Goal: Task Accomplishment & Management: Use online tool/utility

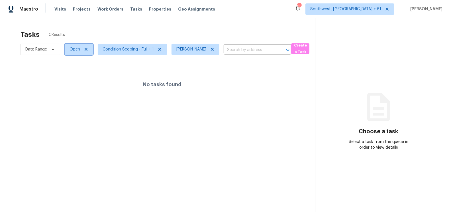
click at [71, 49] on span "Open" at bounding box center [74, 49] width 11 height 6
click at [80, 81] on label "Blocked" at bounding box center [78, 82] width 22 height 6
click at [71, 81] on input "Blocked" at bounding box center [69, 81] width 4 height 4
checkbox input "true"
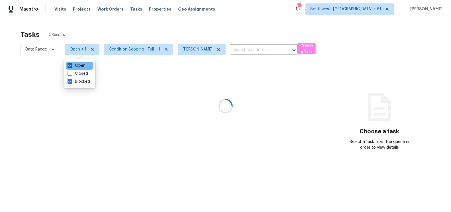
click at [80, 63] on label "Open" at bounding box center [76, 66] width 18 height 6
click at [71, 63] on input "Open" at bounding box center [69, 65] width 4 height 4
checkbox input "false"
click at [205, 24] on div at bounding box center [225, 106] width 451 height 212
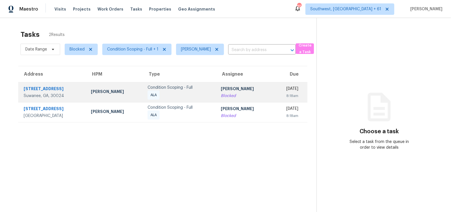
click at [221, 90] on div "[PERSON_NAME]" at bounding box center [245, 89] width 48 height 7
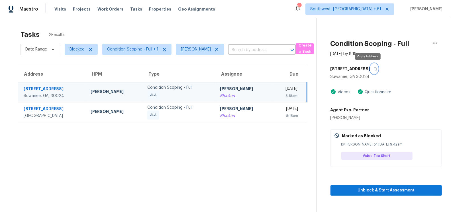
click at [374, 68] on icon "button" at bounding box center [375, 68] width 3 height 3
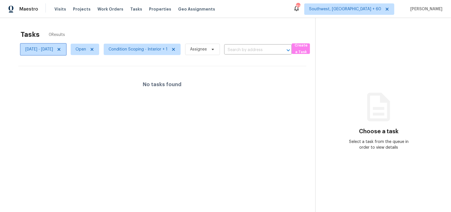
click at [60, 49] on icon at bounding box center [59, 49] width 3 height 3
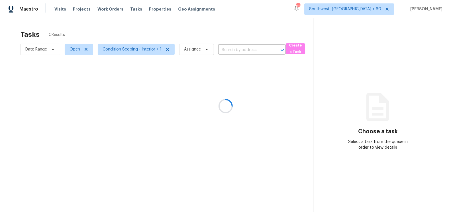
click at [155, 22] on div at bounding box center [225, 106] width 451 height 212
click at [189, 31] on div at bounding box center [225, 106] width 451 height 212
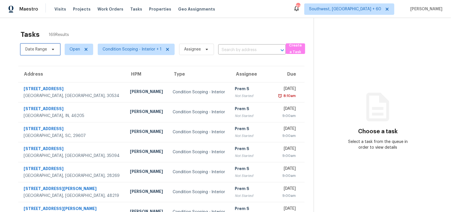
click at [35, 46] on span "Date Range" at bounding box center [36, 49] width 22 height 6
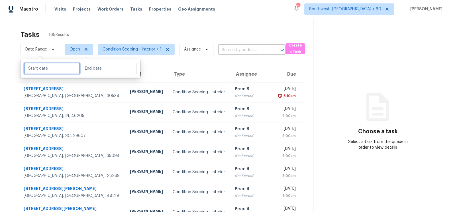
click at [30, 63] on input "text" at bounding box center [52, 68] width 56 height 11
select select "7"
select select "2025"
select select "8"
select select "2025"
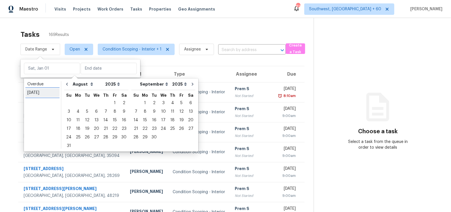
click at [42, 94] on div "[DATE]" at bounding box center [42, 93] width 30 height 6
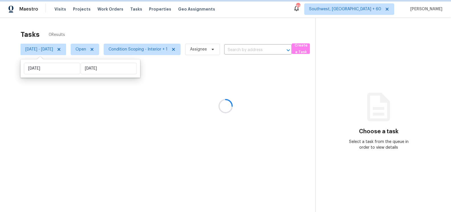
type input "[DATE]"
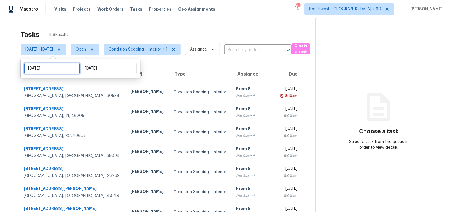
click at [60, 67] on input "[DATE]" at bounding box center [52, 68] width 56 height 11
select select "7"
select select "2025"
select select "8"
select select "2025"
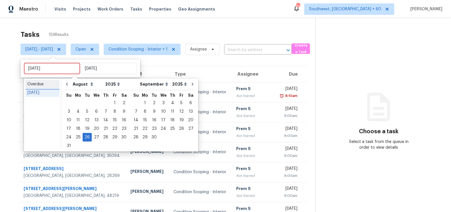
click at [48, 86] on div "Overdue" at bounding box center [42, 84] width 30 height 6
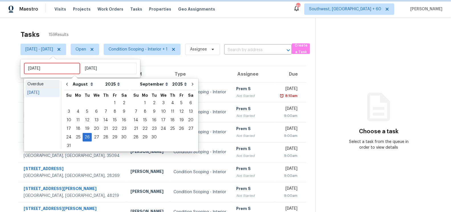
type input "[DATE]"
select select "6"
select select "7"
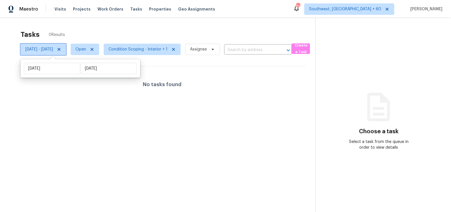
click at [66, 51] on span "[DATE] - [DATE]" at bounding box center [43, 49] width 46 height 11
click at [61, 50] on icon at bounding box center [59, 49] width 5 height 5
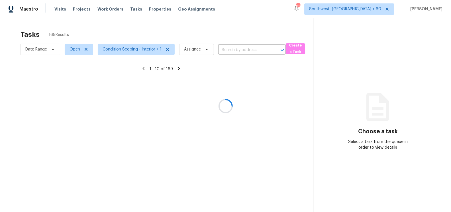
click at [183, 26] on div at bounding box center [225, 106] width 451 height 212
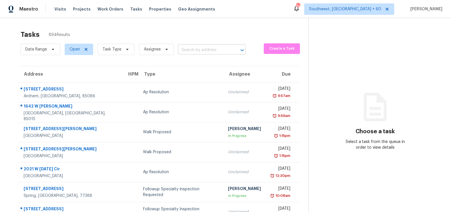
click at [190, 48] on input "text" at bounding box center [204, 50] width 52 height 9
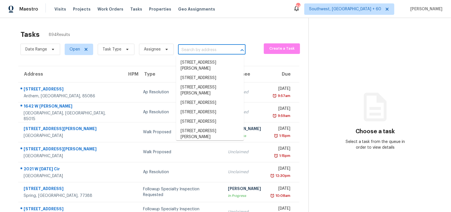
paste input "8 Heatherwood Dr Lugoff, SC, 29078"
type input "8 Heatherwood Dr Lugoff, SC, 29078"
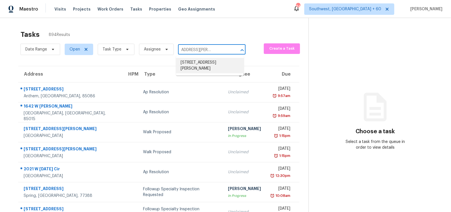
click at [204, 65] on li "8 Heatherwood Dr, Lugoff, SC 29078" at bounding box center [210, 65] width 68 height 15
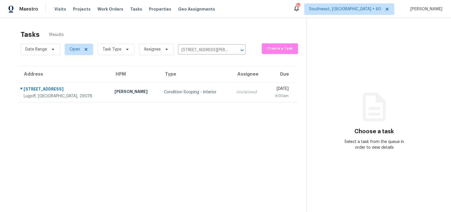
click at [231, 85] on td "Unclaimed" at bounding box center [248, 92] width 34 height 20
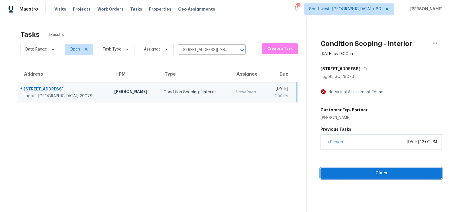
click at [395, 172] on span "Claim" at bounding box center [381, 172] width 112 height 7
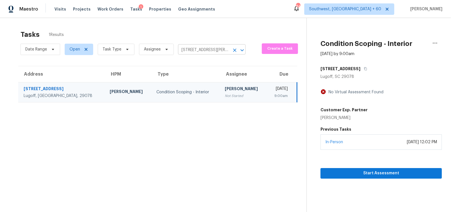
click at [195, 46] on input "8 Heatherwood Dr, Lugoff, SC 29078" at bounding box center [204, 50] width 52 height 9
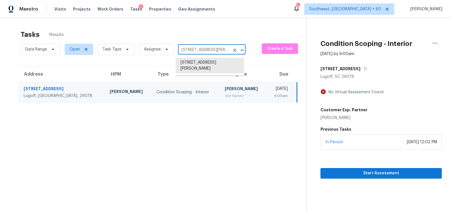
paste input "2037 Wiley Oaks Ln Jacksonville, FL, 32210"
type input "2037 Wiley Oaks Ln Jacksonville, FL, 32210"
click at [205, 65] on li "2037 Wiley Oaks Ln, Jacksonville, FL 32210" at bounding box center [210, 62] width 68 height 9
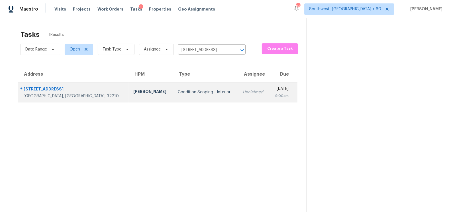
click at [238, 88] on td "Unclaimed" at bounding box center [253, 92] width 31 height 20
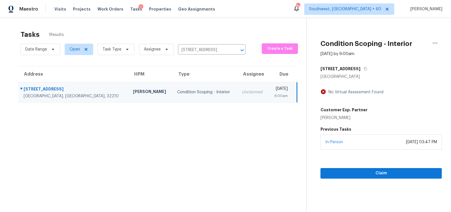
click at [392, 167] on div "Claim" at bounding box center [380, 163] width 121 height 29
click at [387, 177] on button "Claim" at bounding box center [380, 173] width 121 height 11
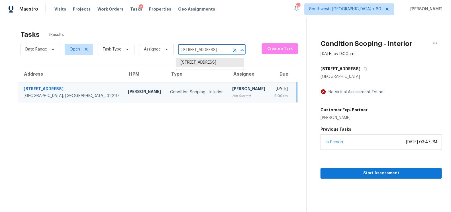
click at [207, 52] on input "2037 Wiley Oaks Ln, Jacksonville, FL 32210" at bounding box center [204, 50] width 52 height 9
paste input "1122 Red Robin Dr Aubrey, TX, 76227"
type input "1122 Red Robin Dr Aubrey, TX, 76227"
click at [207, 71] on li "1122 Red Robin Dr, Aubrey, TX 76227" at bounding box center [210, 68] width 68 height 21
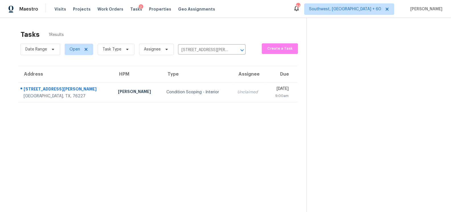
click at [233, 97] on td "Unclaimed" at bounding box center [250, 92] width 34 height 20
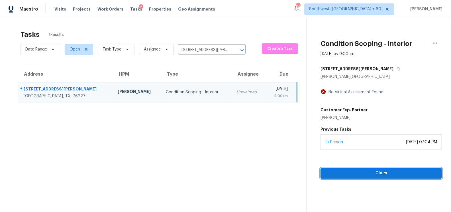
click at [388, 170] on span "Claim" at bounding box center [381, 172] width 112 height 7
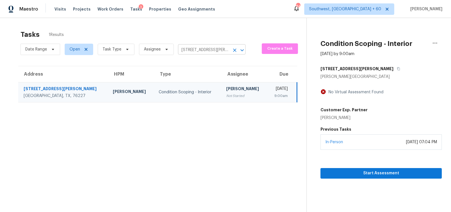
click at [207, 52] on input "1122 Red Robin Dr, Aubrey, TX 76227" at bounding box center [204, 50] width 52 height 9
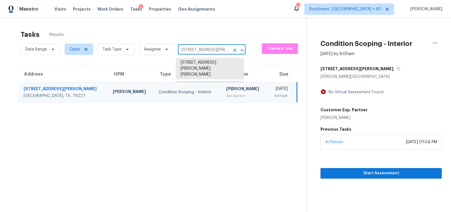
paste input "3364 Amberway Ct # 45 Cincinnati, OH, 45251"
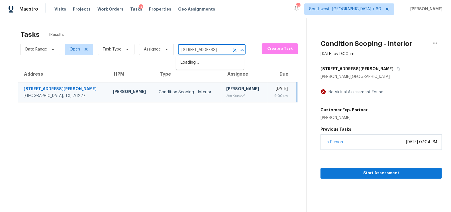
type input "3364 Amberway"
click at [197, 67] on li "3364 Amberway Ct # 45, Cincinnati, OH 45251" at bounding box center [210, 62] width 68 height 9
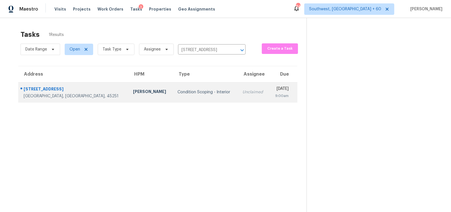
click at [243, 93] on div "Unclaimed" at bounding box center [254, 92] width 22 height 6
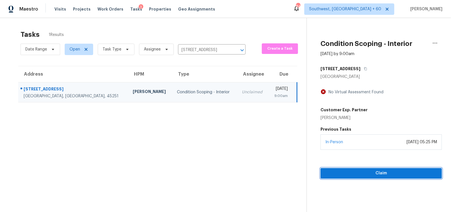
click at [378, 173] on span "Claim" at bounding box center [381, 172] width 112 height 7
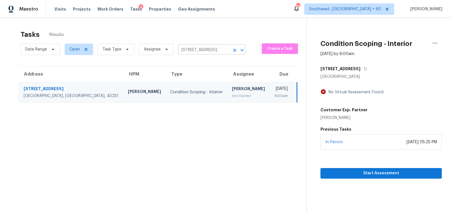
click at [201, 50] on input "3364 Amberway Ct # 45, Cincinnati, OH 45251" at bounding box center [204, 50] width 52 height 9
paste input "2850 Tremont Dr Eustis, FL, 32726"
type input "2850 Tremont Dr Eustis, FL, 32726"
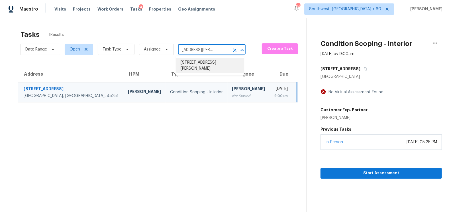
click at [206, 65] on li "2850 Tremont Dr, Eustis, FL 32726" at bounding box center [210, 65] width 68 height 15
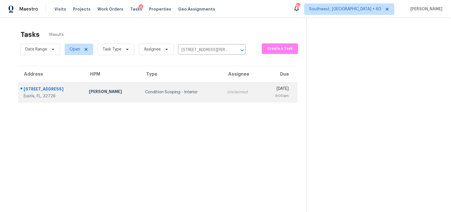
click at [222, 95] on td "Unclaimed" at bounding box center [241, 92] width 39 height 20
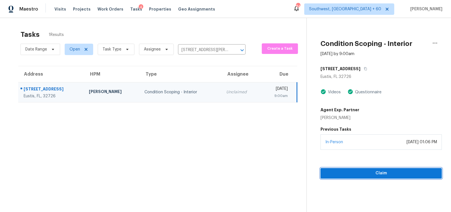
click at [387, 169] on span "Claim" at bounding box center [381, 172] width 112 height 7
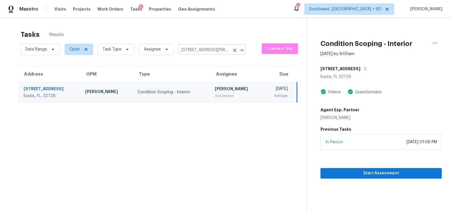
click at [200, 51] on input "2850 Tremont Dr, Eustis, FL 32726" at bounding box center [204, 50] width 52 height 9
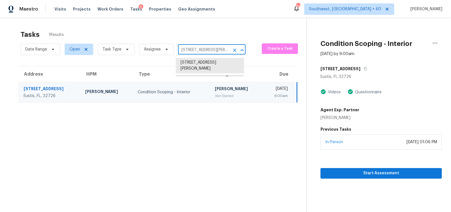
paste input "409 Allegheny Valley St Ruskin, FL, 33570"
type input "2409 Allegheny Valley St Ruskin, FL, 33570"
click at [207, 69] on ul "2409 Allegheny Valley St, Ruskin, FL 33570" at bounding box center [210, 63] width 68 height 14
click at [208, 67] on li "2409 Allegheny Valley St, Ruskin, FL 33570" at bounding box center [210, 62] width 68 height 9
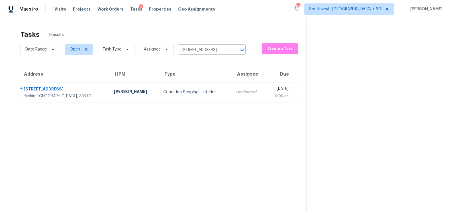
click at [236, 93] on div "Unclaimed" at bounding box center [249, 92] width 26 height 6
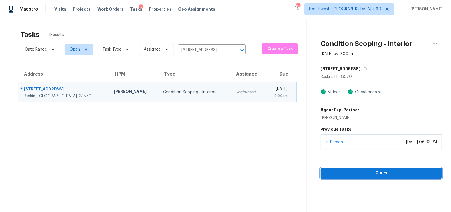
click at [377, 170] on span "Claim" at bounding box center [381, 172] width 112 height 7
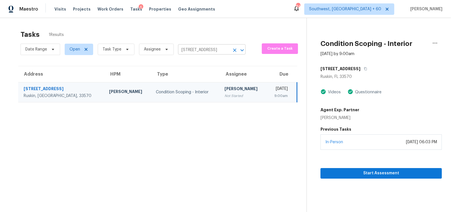
click at [212, 49] on input "2409 Allegheny Valley St, Ruskin, FL 33570" at bounding box center [204, 50] width 52 height 9
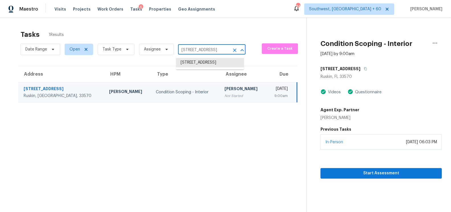
paste input "8040 Boca Ciega Dr St Pete Beach, FL, 33706"
type input "8040 Boca Ciega Dr St Pete Beach, FL, 33706"
click at [207, 65] on li "8040 Boca Ciega Dr, St Pete Beach, FL 33706" at bounding box center [210, 65] width 68 height 15
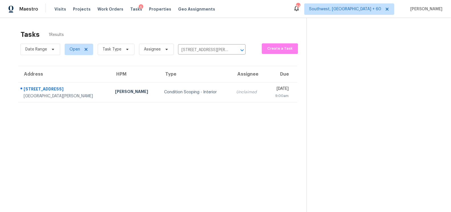
click at [236, 94] on div "Unclaimed" at bounding box center [248, 92] width 25 height 6
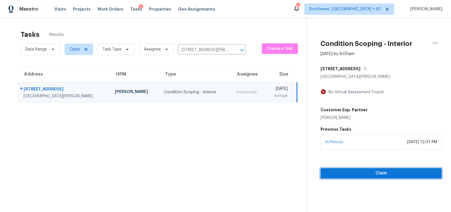
click at [374, 173] on span "Claim" at bounding box center [381, 172] width 112 height 7
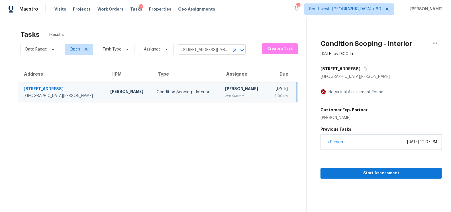
click at [191, 52] on input "8040 Boca Ciega Dr, St Pete Beach, FL 33706" at bounding box center [204, 50] width 52 height 9
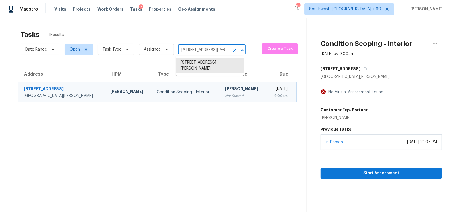
paste input "20 Heritage Oaks Dr Stone Mountain, GA, 30088"
type input "820 Heritage Oaks Dr Stone Mountain, GA, 30088"
click at [204, 67] on li "820 Heritage Oaks Dr, Stone Mountain, GA 30088" at bounding box center [210, 62] width 68 height 9
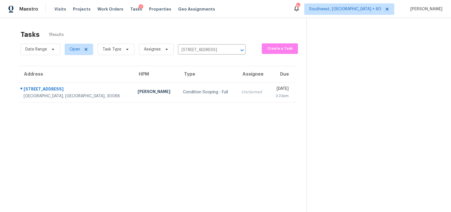
click at [237, 98] on td "Unclaimed" at bounding box center [253, 92] width 32 height 20
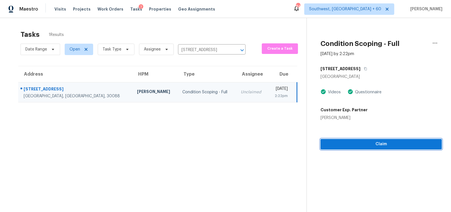
click at [383, 147] on span "Claim" at bounding box center [381, 143] width 112 height 7
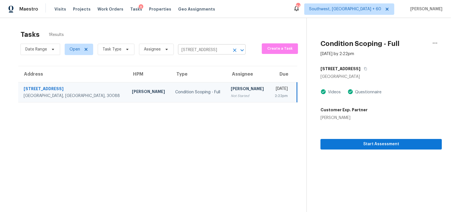
click at [209, 52] on input "820 Heritage Oaks Dr, Stone Mountain, GA 30088" at bounding box center [204, 50] width 52 height 9
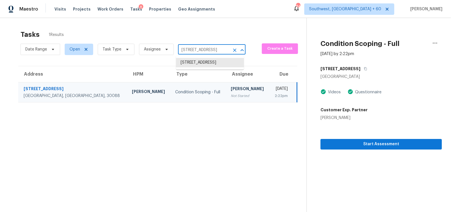
paste input "58 Quail Run Cartersville, GA, 30120"
type input "58 Quail Run Cartersville, GA, 30120"
click at [208, 63] on li "58 Quail Run, Cartersville, GA 30120" at bounding box center [210, 62] width 68 height 9
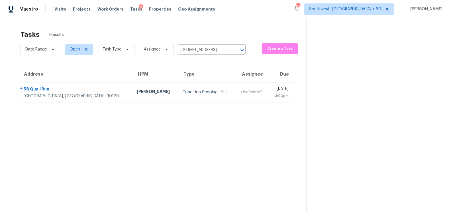
click at [241, 91] on div "Unclaimed" at bounding box center [252, 92] width 23 height 6
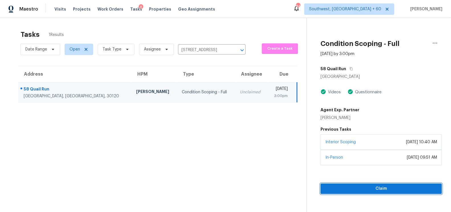
click at [379, 186] on span "Claim" at bounding box center [381, 188] width 112 height 7
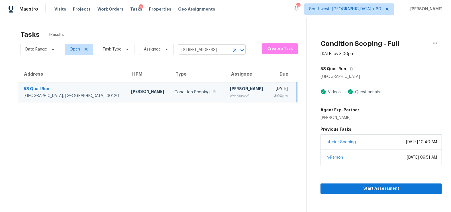
click at [209, 47] on input "58 Quail Run, Cartersville, GA 30120" at bounding box center [204, 50] width 52 height 9
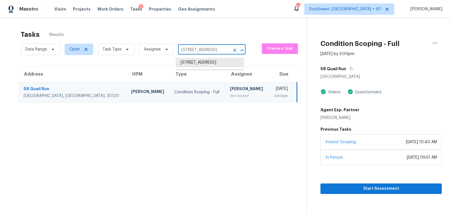
paste input "7900 Alpha Way, Douglasville, GA 30134"
type input "7900 Alpha Way, Douglasville, GA 30134"
click at [204, 62] on li "7900 Alpha Way, Douglasville, GA 30134" at bounding box center [210, 62] width 68 height 9
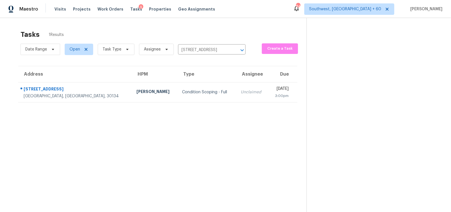
click at [241, 91] on div "Unclaimed" at bounding box center [252, 92] width 23 height 6
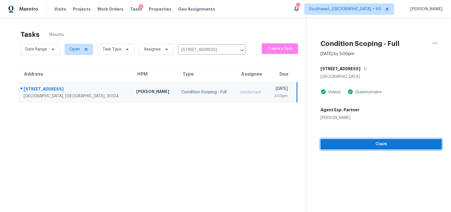
click at [384, 145] on span "Claim" at bounding box center [381, 143] width 112 height 7
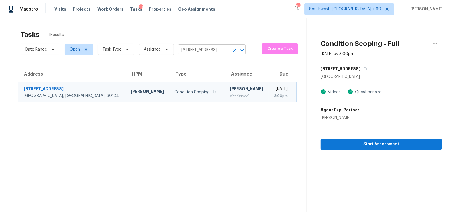
click at [205, 46] on input "7900 Alpha Way, Douglasville, GA 30134" at bounding box center [204, 50] width 52 height 9
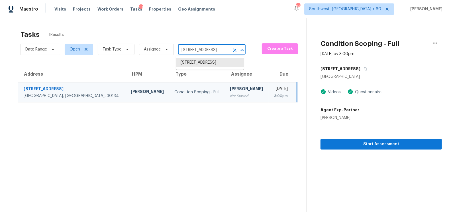
paste input "948 N Lilac Loop Saint Johns, FL, 32259"
type input "948 N Lilac Loop Saint Johns, FL, 32259"
click at [206, 65] on li "948 N Lilac Loop, Saint Johns, FL 32259" at bounding box center [210, 65] width 68 height 15
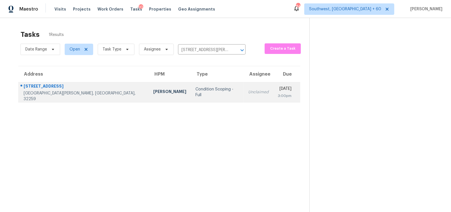
click at [248, 94] on div "Unclaimed" at bounding box center [258, 92] width 20 height 6
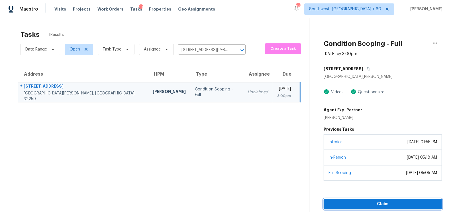
click at [390, 205] on span "Claim" at bounding box center [382, 203] width 109 height 7
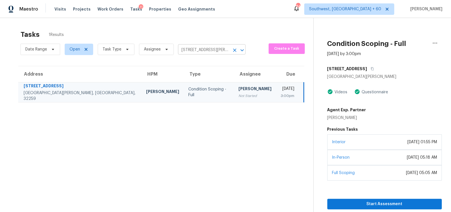
click at [214, 54] on body "Maestro Visits Projects Work Orders Tasks 11 Properties Geo Assignments 843 Sou…" at bounding box center [225, 106] width 451 height 212
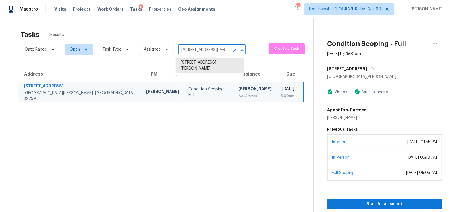
click at [217, 50] on input "948 N Lilac Loop, Saint Johns, FL 32259" at bounding box center [204, 50] width 52 height 9
paste input "112 Bonita Dr Springtown, TX, 76082"
type input "112 Bonita Dr Springtown, TX, 76082"
click at [204, 63] on li "112 Bonita Dr, Springtown, TX 76082" at bounding box center [210, 65] width 68 height 15
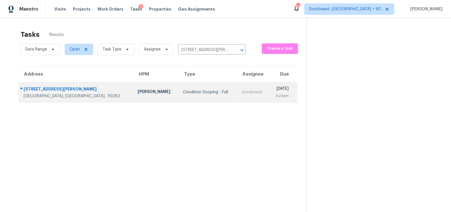
click at [241, 93] on div "Unclaimed" at bounding box center [252, 92] width 23 height 6
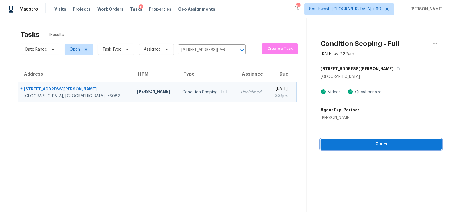
click at [382, 142] on span "Claim" at bounding box center [381, 143] width 112 height 7
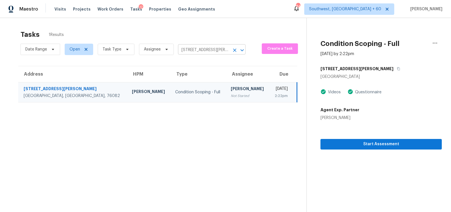
click at [208, 49] on input "112 Bonita Dr, Springtown, TX 76082" at bounding box center [204, 50] width 52 height 9
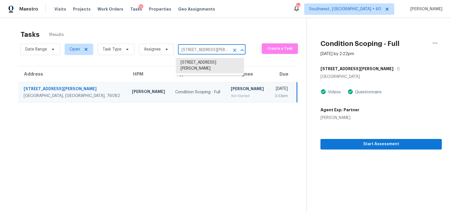
paste input "2109 Owls House Ln Raleigh, NC, 27603"
type input "2109 Owls House Ln Raleigh, NC, 27603"
click at [210, 67] on li "2109 Owls House Ln, Raleigh, NC 27603" at bounding box center [210, 62] width 68 height 9
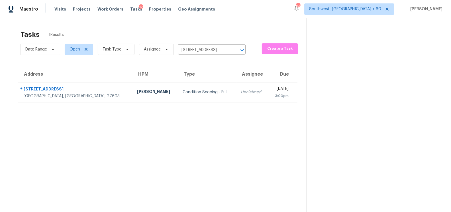
click at [241, 94] on div "Unclaimed" at bounding box center [252, 92] width 23 height 6
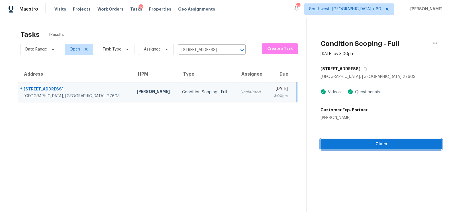
click at [381, 148] on button "Claim" at bounding box center [380, 144] width 121 height 11
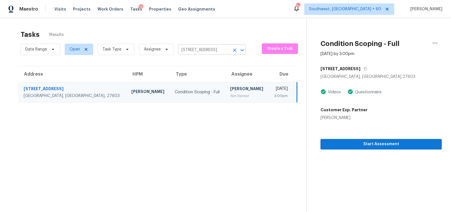
click at [205, 52] on input "2109 Owls House Ln, Raleigh, NC 27603" at bounding box center [204, 50] width 52 height 9
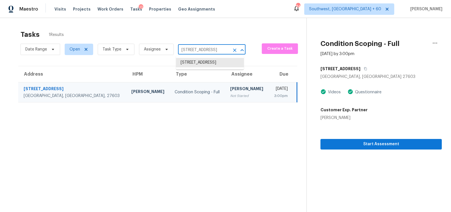
paste input "634 Old Zebulon Rd, Wendell, NC 27591"
type input "634 Old Zebulon Rd, Wendell, NC 27591"
click at [211, 61] on li "634 Old Zebulon Rd, Wendell, NC 27591" at bounding box center [210, 62] width 68 height 9
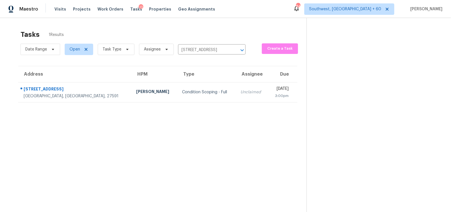
click at [236, 97] on td "Unclaimed" at bounding box center [252, 92] width 32 height 20
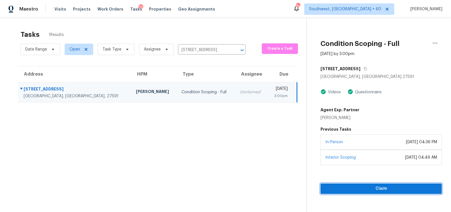
click at [380, 190] on span "Claim" at bounding box center [381, 188] width 112 height 7
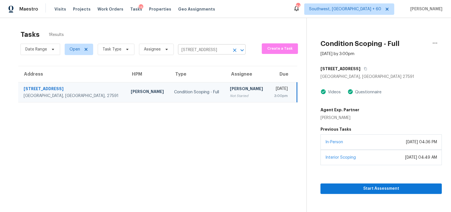
click at [205, 50] on input "634 Old Zebulon Rd, Wendell, NC 27591" at bounding box center [204, 50] width 52 height 9
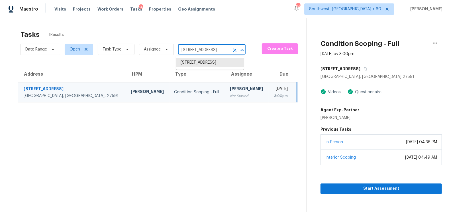
paste input "306 Northwest Dr Davidson, NC, 28036"
click at [199, 44] on div "Date Range Open Task Type Assignee 634 Old Zebulon Rd, Wendell, NC 27591 ​" at bounding box center [132, 49] width 225 height 15
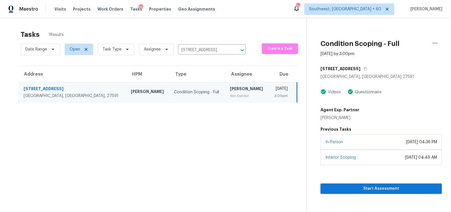
click at [199, 44] on div "Date Range Open Task Type Assignee 634 Old Zebulon Rd, Wendell, NC 27591 ​" at bounding box center [132, 49] width 225 height 15
click at [201, 48] on input "634 Old Zebulon Rd, Wendell, NC 27591" at bounding box center [204, 50] width 52 height 9
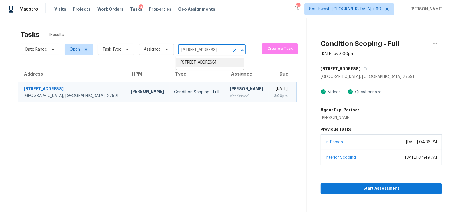
paste input "306 Northwest Dr Davidson, NC, 28036"
click at [204, 51] on input "634 Old Zebulon Rd, Wendell, NC 27591" at bounding box center [204, 50] width 52 height 9
paste input "306 Northwest Dr Davidson, NC, 28036"
type input "306 North"
click at [198, 67] on li "306 Northwest Dr, Davidson, NC 28036" at bounding box center [210, 62] width 68 height 9
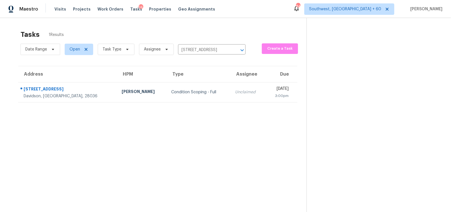
click at [230, 95] on td "Unclaimed" at bounding box center [247, 92] width 35 height 20
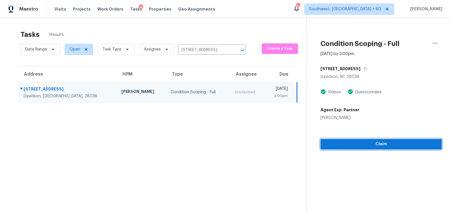
click at [361, 145] on span "Claim" at bounding box center [381, 143] width 112 height 7
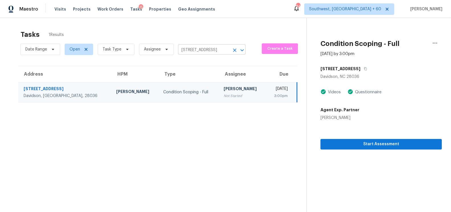
click at [196, 54] on input "306 Northwest Dr, Davidson, NC 28036" at bounding box center [204, 50] width 52 height 9
paste input "10467 Joaquin Fire St Las Vegas, NV, 89141"
type input "10467 Joaquin Fire St Las Vegas, NV, 89141"
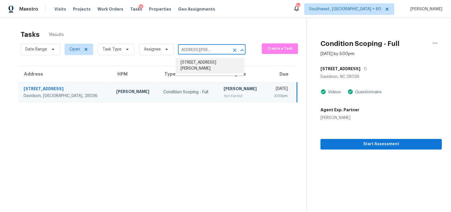
click at [204, 71] on li "10467 Joaquin Fire St, Las Vegas, NV 89141" at bounding box center [210, 65] width 68 height 15
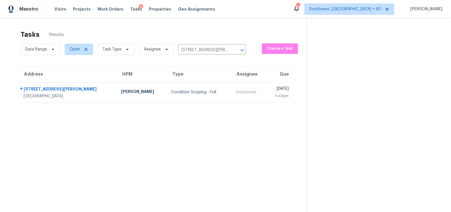
click at [231, 96] on td "Unclaimed" at bounding box center [248, 92] width 35 height 20
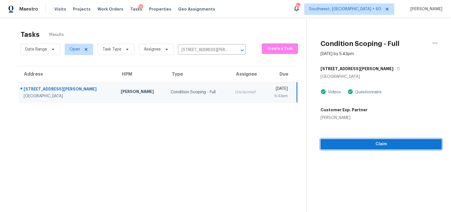
click at [384, 148] on button "Claim" at bounding box center [380, 144] width 121 height 11
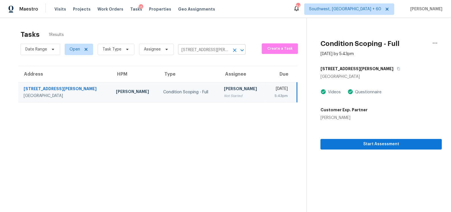
click at [194, 51] on input "10467 Joaquin Fire St, Las Vegas, NV 89141" at bounding box center [204, 50] width 52 height 9
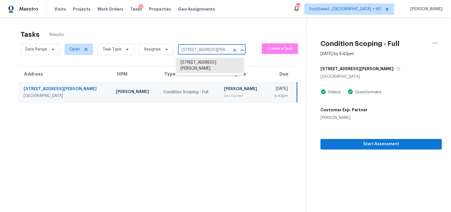
paste input "7252 Highway 70 S Apt 101, Nashville, TN 3722"
type input "7252 Highway"
click at [204, 77] on li "7252 Highway 70 S Apt 101, Nashville, TN 37221" at bounding box center [210, 71] width 68 height 9
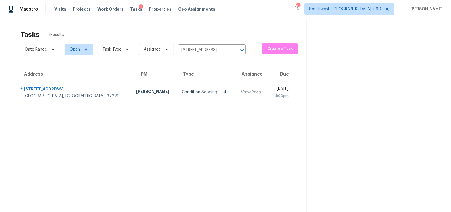
click at [240, 92] on div "Unclaimed" at bounding box center [251, 92] width 23 height 6
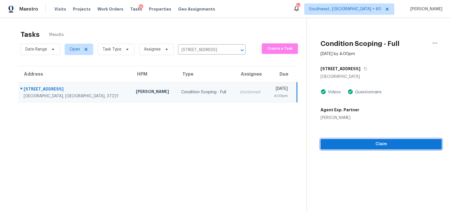
click at [385, 143] on span "Claim" at bounding box center [381, 143] width 112 height 7
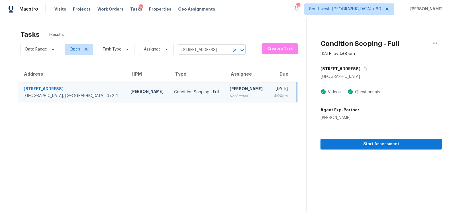
click at [200, 50] on input "7252 Highway 70 S Apt 101, Nashville, TN 37221" at bounding box center [204, 50] width 52 height 9
paste input "6348 Pawling Ave Port Richey, FL, 34668"
type input "6348 Pawling Ave Port Richey, FL, 34668"
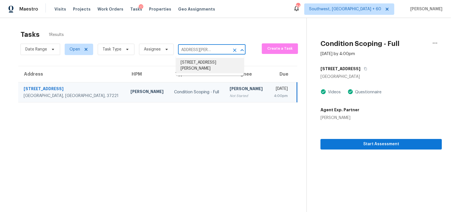
click at [202, 68] on li "6348 Pawling Ave, Port Richey, FL 34668" at bounding box center [210, 65] width 68 height 15
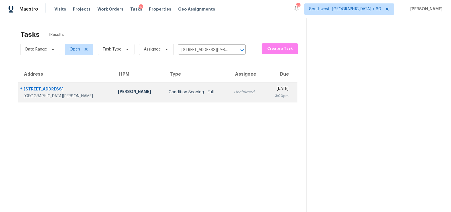
click at [229, 98] on td "Unclaimed" at bounding box center [247, 92] width 36 height 20
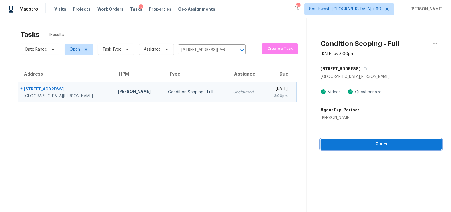
click at [384, 147] on span "Claim" at bounding box center [381, 143] width 112 height 7
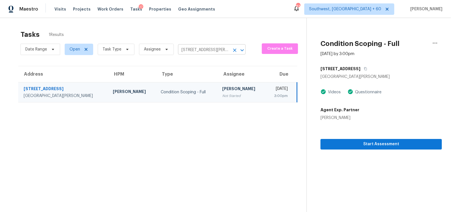
click at [217, 53] on input "6348 Pawling Ave, Port Richey, FL 34668" at bounding box center [204, 50] width 52 height 9
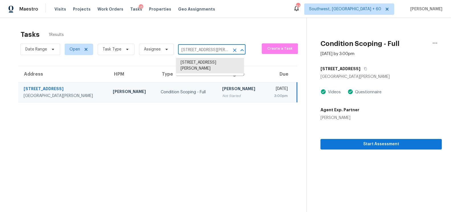
paste input "801 16th St N Saint Petersburg, FL, 33702"
type input "6801 16th St N Saint Petersburg, FL, 33702"
click at [215, 67] on li "6801 16th St N, Saint Petersburg, FL 33702" at bounding box center [210, 62] width 68 height 9
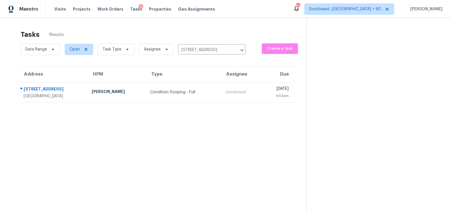
click at [225, 94] on div "Unclaimed" at bounding box center [241, 92] width 32 height 6
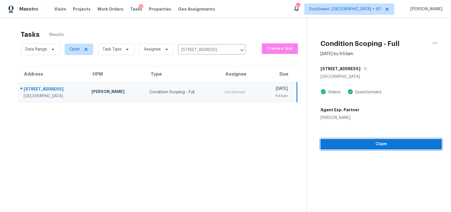
click at [389, 147] on button "Claim" at bounding box center [380, 144] width 121 height 11
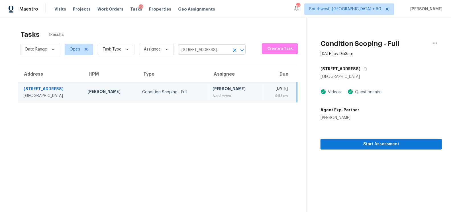
click at [219, 48] on input "6801 16th St N, Saint Petersburg, FL 33702" at bounding box center [204, 50] width 52 height 9
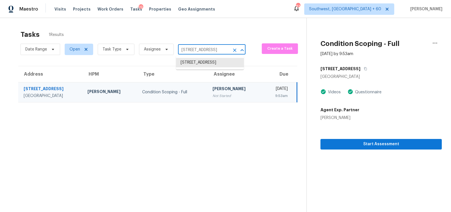
paste input "40 Candela Ct, York, SC 29745"
type input "640 Candela Ct, York, SC 29745"
click at [212, 63] on li "640 Candela Ct, York, SC 29745" at bounding box center [210, 62] width 68 height 9
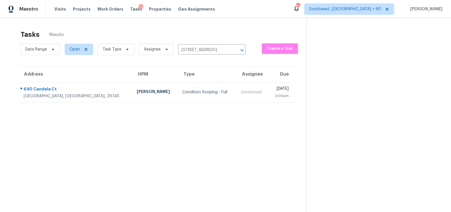
click at [241, 92] on div "Unclaimed" at bounding box center [252, 92] width 23 height 6
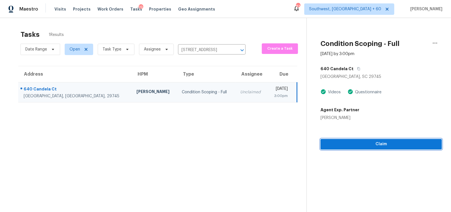
click at [382, 144] on span "Claim" at bounding box center [381, 143] width 112 height 7
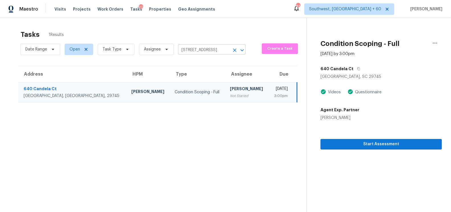
click at [199, 50] on input "640 Candela Ct, York, SC 29745" at bounding box center [204, 50] width 52 height 9
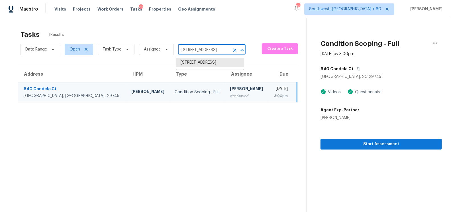
paste input "7252 Highway 70 S Apt 101, Nashville, TN 37221"
type input "7252 Highway"
click at [209, 77] on li "7252 Highway 70 S Apt 101, Nashville, TN 37221" at bounding box center [210, 71] width 68 height 9
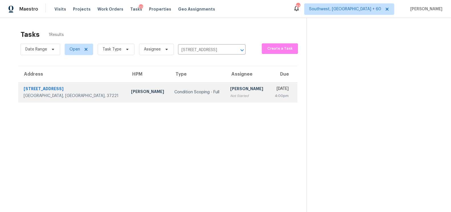
click at [230, 93] on div "Not Started" at bounding box center [247, 96] width 34 height 6
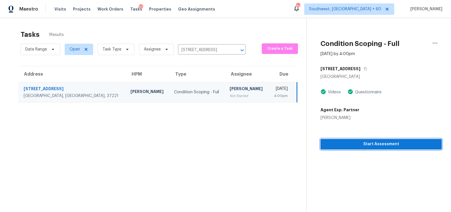
click at [398, 145] on span "Start Assessment" at bounding box center [381, 143] width 112 height 7
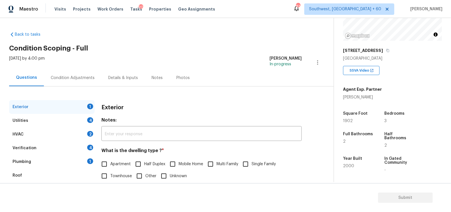
scroll to position [63, 0]
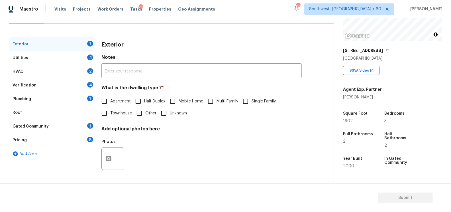
click at [109, 118] on input "Townhouse" at bounding box center [104, 113] width 12 height 12
checkbox input "true"
click at [92, 59] on div "4" at bounding box center [90, 57] width 6 height 6
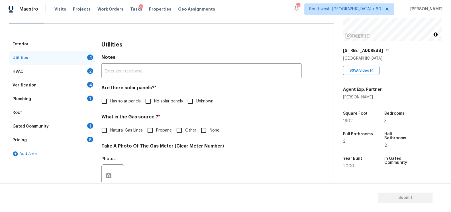
click at [162, 96] on label "No solar panels" at bounding box center [162, 101] width 41 height 12
click at [154, 96] on input "No solar panels" at bounding box center [148, 101] width 12 height 12
checkbox input "true"
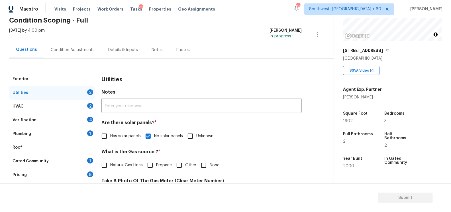
scroll to position [217, 0]
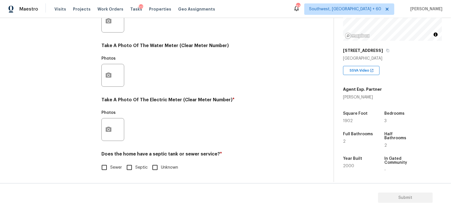
click at [111, 168] on span "Sewer" at bounding box center [116, 167] width 12 height 6
click at [110, 168] on input "Sewer" at bounding box center [104, 167] width 12 height 12
checkbox input "true"
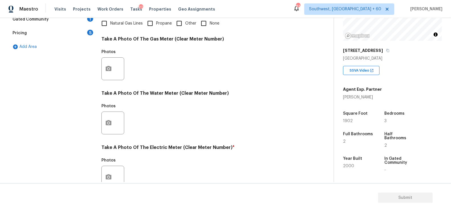
scroll to position [55, 0]
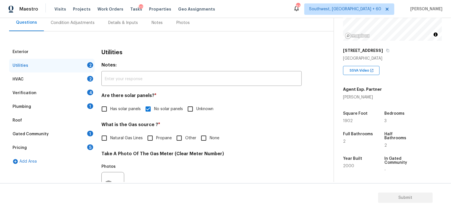
click at [79, 87] on div "Verification 4" at bounding box center [51, 93] width 85 height 14
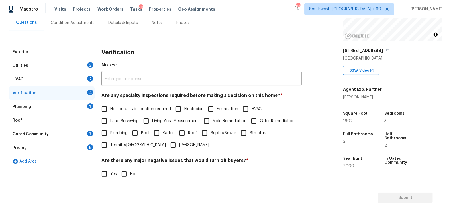
click at [81, 79] on div "HVAC 2" at bounding box center [51, 79] width 85 height 14
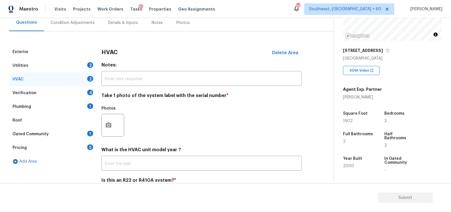
click at [140, 155] on div "What is the HVAC unit model year ? ​" at bounding box center [201, 159] width 200 height 24
click at [145, 159] on input "text" at bounding box center [201, 163] width 200 height 13
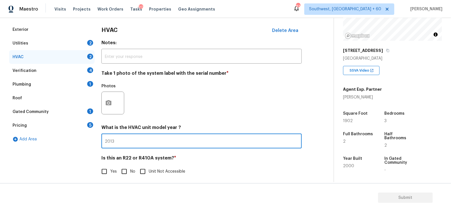
scroll to position [81, 0]
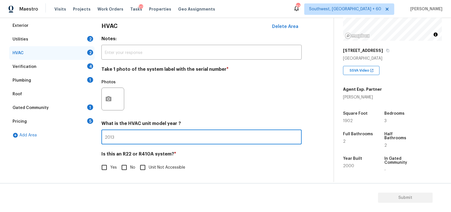
type input "2013"
click at [125, 164] on input "No" at bounding box center [124, 167] width 12 height 12
checkbox input "true"
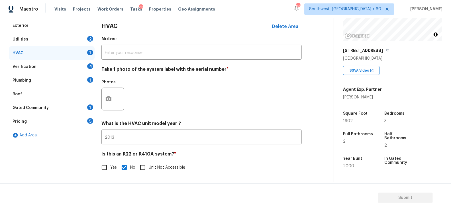
click at [85, 67] on div "Verification 4" at bounding box center [51, 67] width 85 height 14
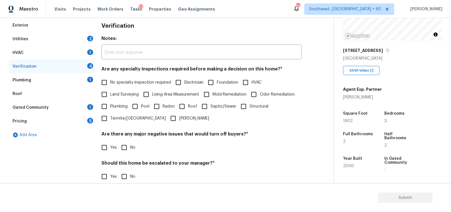
click at [131, 76] on div "Are any specialty inspections required before making a decision on this home? *…" at bounding box center [201, 95] width 200 height 58
click at [131, 81] on span "No specialty inspection required" at bounding box center [140, 82] width 61 height 6
click at [110, 81] on input "No specialty inspection required" at bounding box center [104, 82] width 12 height 12
checkbox input "true"
click at [128, 150] on input "No" at bounding box center [124, 147] width 12 height 12
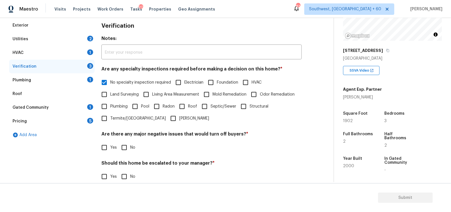
checkbox input "true"
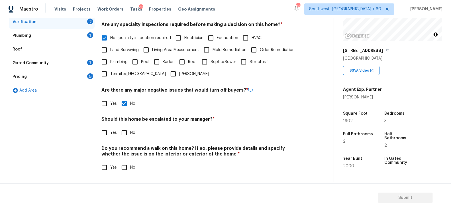
scroll to position [125, 0]
click at [126, 129] on input "No" at bounding box center [124, 132] width 12 height 12
checkbox input "true"
click at [125, 172] on input "No" at bounding box center [124, 168] width 12 height 12
checkbox input "true"
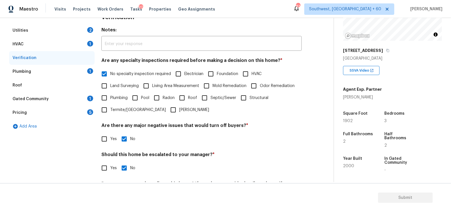
click at [87, 79] on div "Roof" at bounding box center [51, 85] width 85 height 14
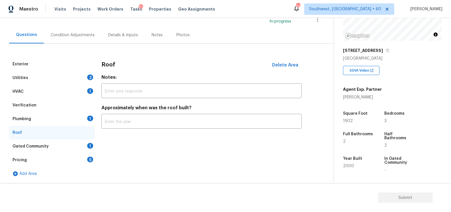
click at [83, 117] on div "Plumbing 1" at bounding box center [51, 119] width 85 height 14
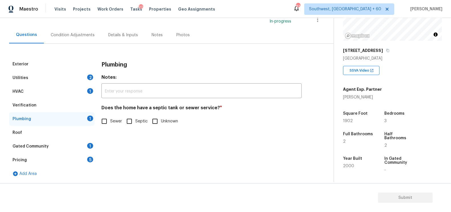
click at [120, 113] on div "Does the home have a septic tank or sewer service? * Sewer Septic Unknown" at bounding box center [201, 116] width 200 height 22
click at [109, 122] on input "Sewer" at bounding box center [104, 121] width 12 height 12
checkbox input "true"
click at [81, 142] on div "Gated Community 1" at bounding box center [51, 146] width 85 height 14
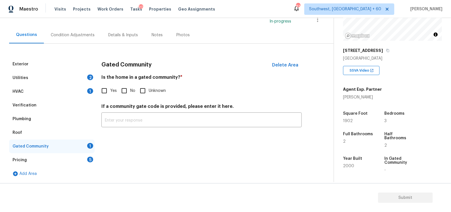
click at [135, 88] on div "Yes No Unknown" at bounding box center [201, 91] width 200 height 12
click at [123, 87] on input "No" at bounding box center [124, 91] width 12 height 12
checkbox input "true"
click at [75, 166] on div "Pricing 5" at bounding box center [51, 160] width 85 height 14
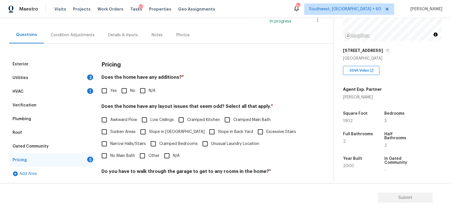
click at [119, 92] on input "No" at bounding box center [124, 91] width 12 height 12
checkbox input "true"
click at [161, 154] on input "N/A" at bounding box center [167, 156] width 12 height 12
checkbox input "true"
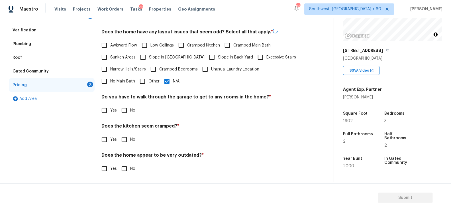
scroll to position [118, 0]
click at [130, 109] on input "No" at bounding box center [124, 110] width 12 height 12
checkbox input "true"
click at [128, 144] on div "Pricing Does the home have any additions? * Yes No N/A Does the home have any l…" at bounding box center [201, 81] width 200 height 199
click at [126, 138] on input "No" at bounding box center [124, 139] width 12 height 12
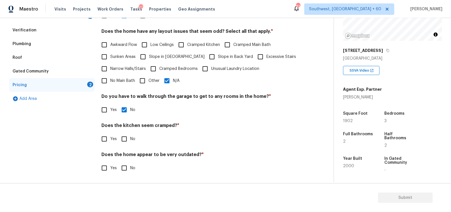
checkbox input "true"
click at [128, 164] on input "No" at bounding box center [124, 168] width 12 height 12
checkbox input "true"
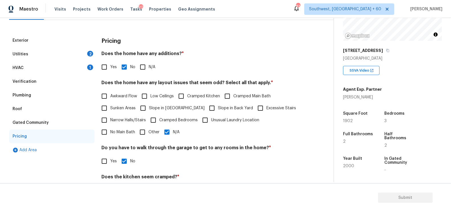
scroll to position [0, 0]
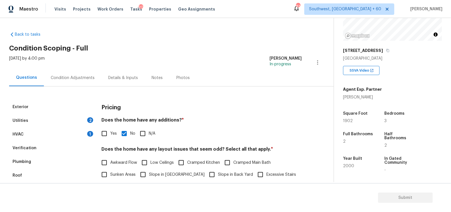
click at [75, 88] on div "Exterior Utilities 2 HVAC 1 Verification Plumbing Roof Gated Community Pricing …" at bounding box center [164, 192] width 311 height 212
click at [88, 74] on div "Condition Adjustments" at bounding box center [73, 77] width 58 height 17
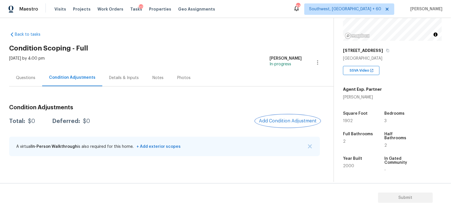
click at [284, 123] on span "Add Condition Adjustment" at bounding box center [288, 120] width 58 height 5
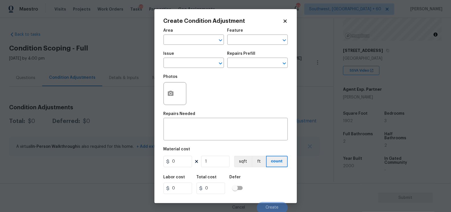
click at [189, 58] on div "Issue" at bounding box center [193, 55] width 60 height 7
click at [186, 63] on input "text" at bounding box center [185, 63] width 44 height 9
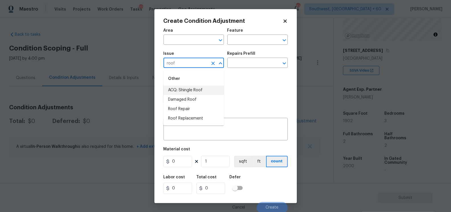
click at [195, 91] on li "ACQ: Shingle Roof" at bounding box center [193, 89] width 60 height 9
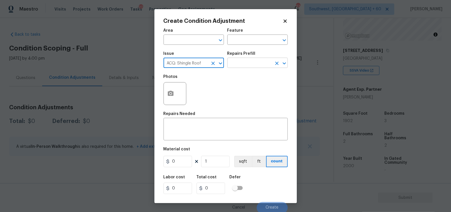
type input "ACQ: Shingle Roof"
click at [245, 68] on input "text" at bounding box center [249, 63] width 44 height 9
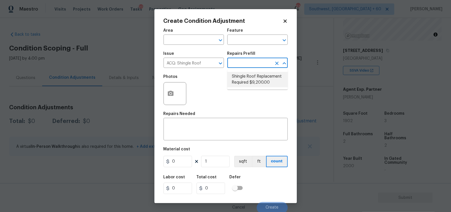
click at [253, 83] on li "Shingle Roof Replacement Required $9,200.00" at bounding box center [257, 79] width 60 height 15
type input "Acquisition"
type textarea "Acquisition Scope: Shingle Roof Replacement required."
type input "9200"
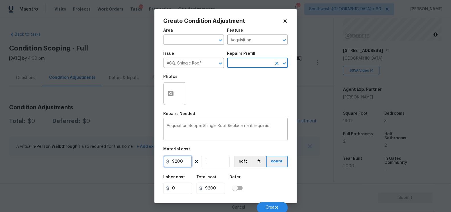
click at [185, 165] on input "9200" at bounding box center [177, 160] width 28 height 11
type input "9500"
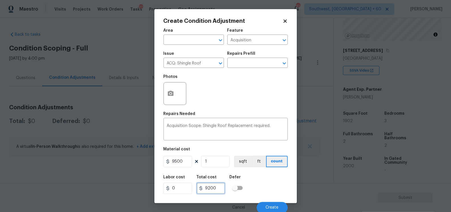
click at [216, 190] on input "9200" at bounding box center [210, 187] width 28 height 11
type input "9500"
click at [267, 204] on button "Create" at bounding box center [272, 207] width 31 height 11
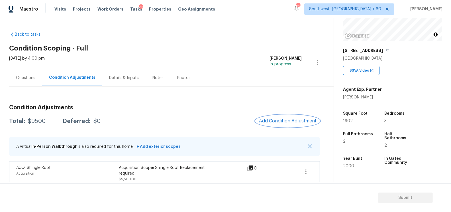
scroll to position [5, 0]
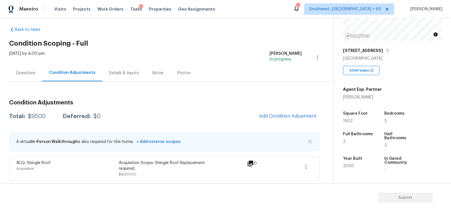
click at [231, 103] on h3 "Condition Adjustments" at bounding box center [164, 103] width 311 height 6
click at [40, 71] on div "Questions" at bounding box center [25, 72] width 33 height 17
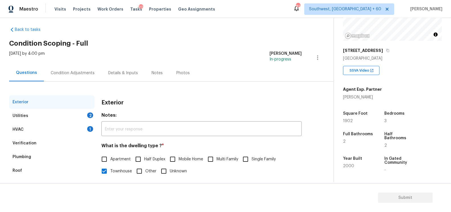
click at [38, 143] on div "Verification" at bounding box center [51, 143] width 85 height 14
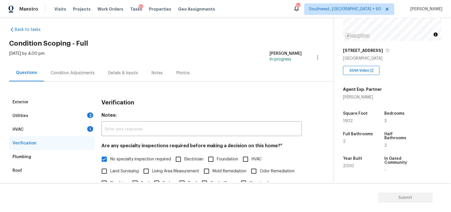
click at [74, 140] on div "Verification" at bounding box center [51, 143] width 85 height 14
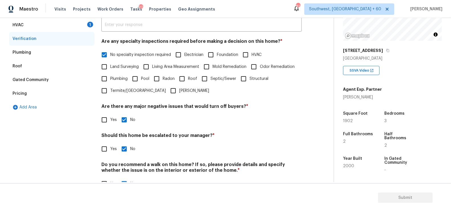
scroll to position [110, 0]
click at [106, 144] on input "Yes" at bounding box center [104, 148] width 12 height 12
checkbox input "true"
checkbox input "false"
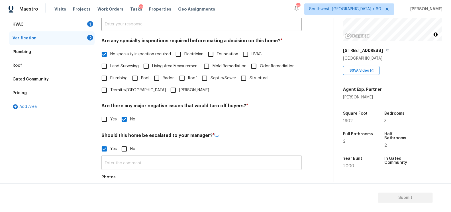
click at [121, 159] on input "text" at bounding box center [201, 162] width 200 height 13
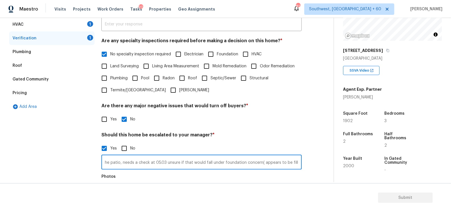
scroll to position [0, 61]
type input "Heavy crack in the backyard in the patio, needs a check at 05.03 unsure if that…"
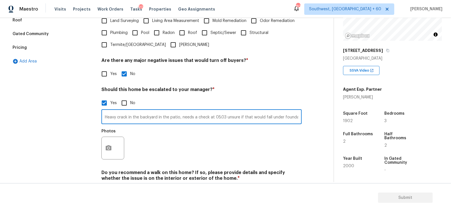
click at [32, 50] on div "Pricing" at bounding box center [51, 48] width 85 height 14
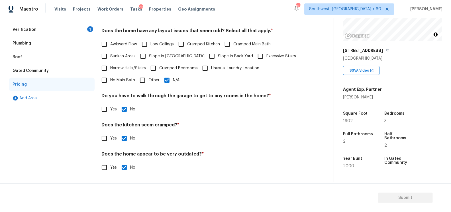
scroll to position [118, 0]
click at [148, 82] on span "Other" at bounding box center [153, 81] width 11 height 6
click at [136, 82] on input "Other" at bounding box center [142, 81] width 12 height 12
checkbox input "true"
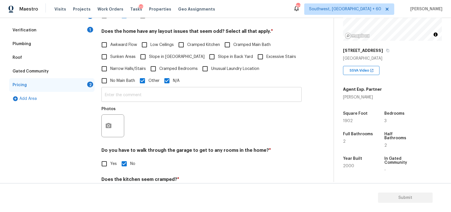
click at [120, 96] on input "text" at bounding box center [201, 94] width 200 height 13
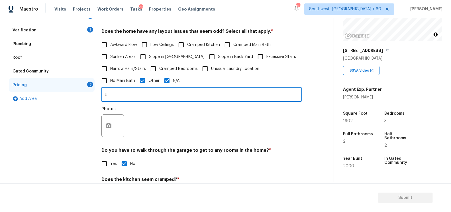
type input "U"
type input "Utility poles in close proximity"
click at [104, 127] on button "button" at bounding box center [109, 125] width 14 height 22
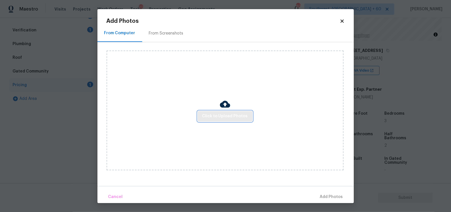
click at [224, 117] on span "Click to Upload Photos" at bounding box center [225, 115] width 46 height 7
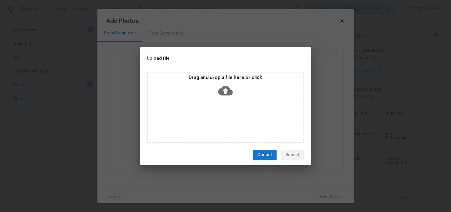
click at [226, 97] on div "Drag and drop a file here or click" at bounding box center [225, 87] width 155 height 24
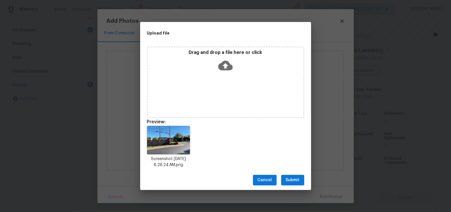
click at [299, 177] on span "Submit" at bounding box center [293, 179] width 14 height 7
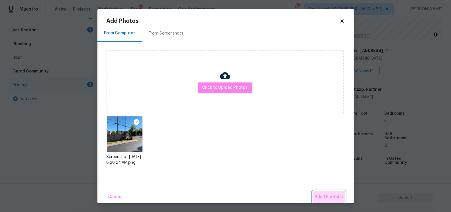
click at [327, 196] on span "Add 1 Photo(s)" at bounding box center [329, 196] width 28 height 7
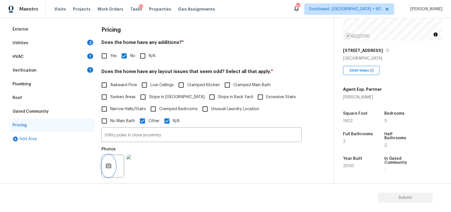
scroll to position [0, 0]
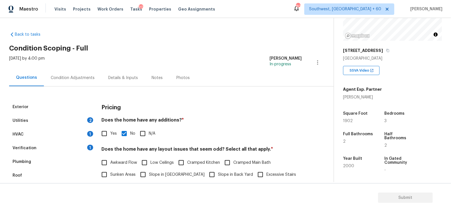
click at [84, 79] on div "Condition Adjustments" at bounding box center [73, 78] width 44 height 6
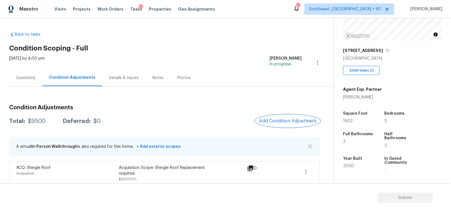
click at [293, 117] on button "Add Condition Adjustment" at bounding box center [287, 121] width 64 height 12
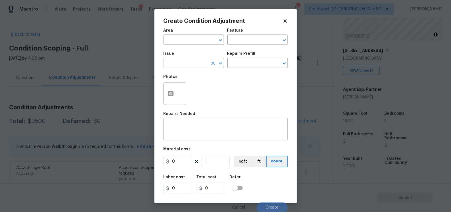
click at [194, 62] on input "text" at bounding box center [185, 63] width 44 height 9
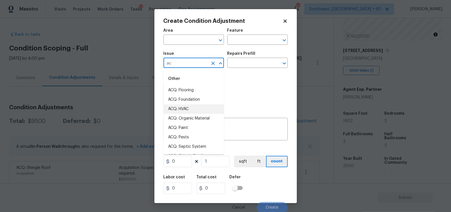
click at [188, 105] on li "ACQ: HVAC" at bounding box center [193, 108] width 60 height 9
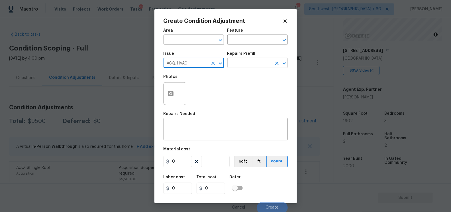
type input "ACQ: HVAC"
click at [241, 66] on input "text" at bounding box center [249, 63] width 44 height 9
click at [178, 138] on div "x ​" at bounding box center [225, 129] width 124 height 21
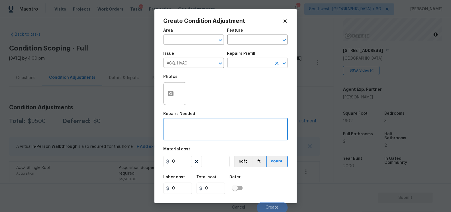
click at [241, 63] on input "text" at bounding box center [249, 63] width 44 height 9
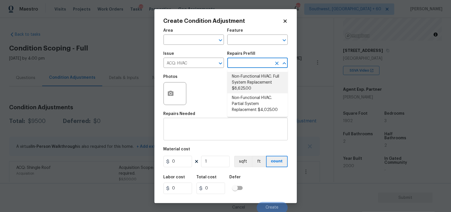
click at [190, 129] on textarea at bounding box center [225, 130] width 117 height 12
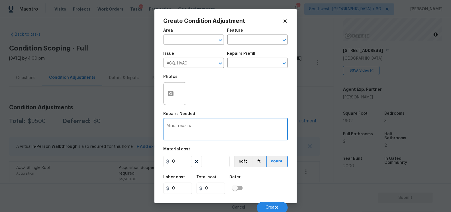
type textarea "Minor repairs"
click at [181, 165] on input "0" at bounding box center [177, 160] width 28 height 11
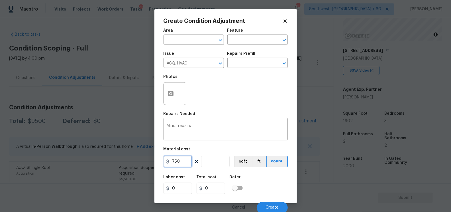
type input "750"
click at [215, 163] on input "1" at bounding box center [215, 160] width 28 height 11
type input "0"
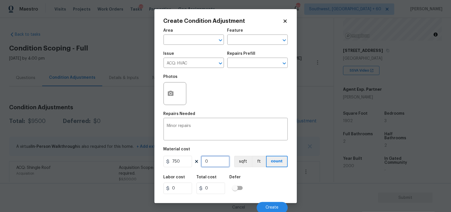
type input "2"
type input "1500"
type input "2"
click at [186, 165] on input "750" at bounding box center [177, 160] width 28 height 11
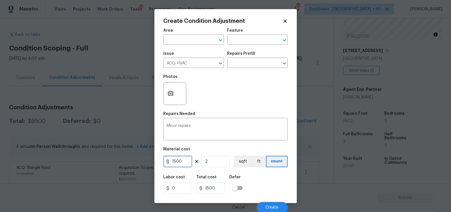
type input "1500"
click at [210, 157] on input "2" at bounding box center [215, 160] width 28 height 11
type input "3000"
click at [210, 157] on input "2" at bounding box center [215, 160] width 28 height 11
type input "1"
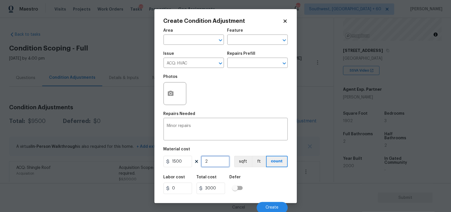
type input "1500"
type input "1"
click at [274, 207] on span "Create" at bounding box center [272, 207] width 13 height 4
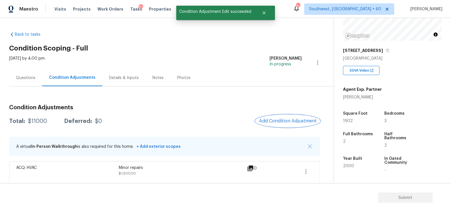
scroll to position [26, 0]
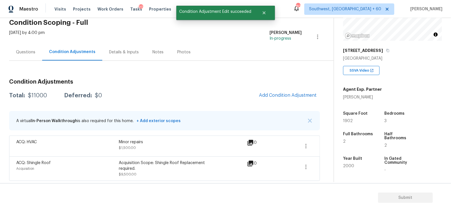
click at [292, 87] on div "Condition Adjustments Total: $11000 Deferred: $0 Add Condition Adjustment A vir…" at bounding box center [164, 127] width 311 height 106
click at [286, 95] on span "Add Condition Adjustment" at bounding box center [288, 95] width 58 height 5
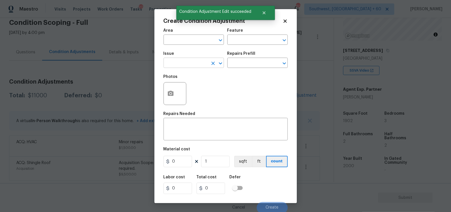
click at [186, 62] on input "text" at bounding box center [185, 63] width 44 height 9
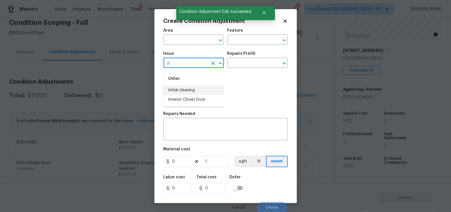
click at [189, 87] on li "Initial cleaning" at bounding box center [193, 89] width 60 height 9
type input "Initial cleaning"
click at [244, 63] on input "text" at bounding box center [249, 63] width 44 height 9
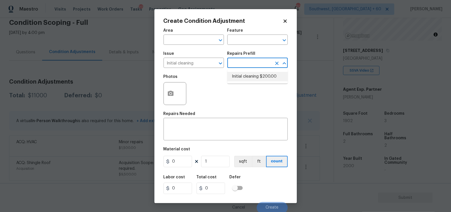
click at [245, 77] on li "Initial cleaning $200.00" at bounding box center [257, 76] width 60 height 9
type input "Home Readiness Packages"
type textarea "1. Wipe down exterior doors and trim. 2. Clean out all exterior light fixtures …"
type input "200"
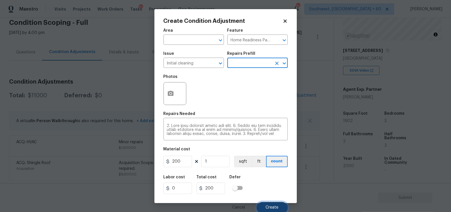
click at [268, 206] on span "Create" at bounding box center [272, 207] width 13 height 4
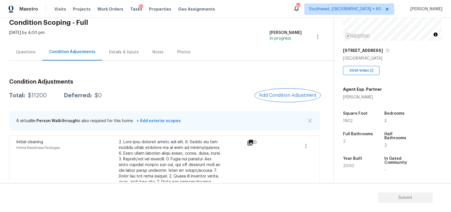
click at [286, 93] on span "Add Condition Adjustment" at bounding box center [288, 95] width 58 height 5
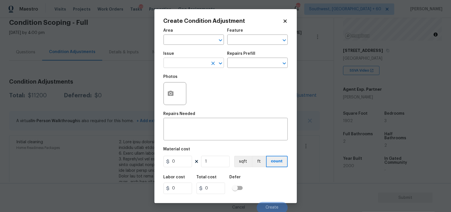
click at [187, 64] on input "text" at bounding box center [185, 63] width 44 height 9
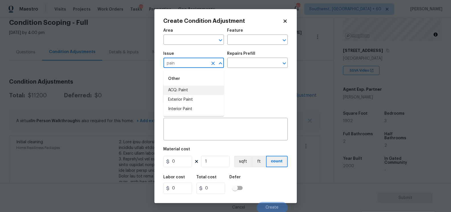
click at [195, 91] on li "ACQ: Paint" at bounding box center [193, 89] width 60 height 9
click at [195, 65] on input "ACQ: Paint" at bounding box center [185, 63] width 44 height 9
type input "ACQ: Paint"
click at [241, 61] on input "text" at bounding box center [249, 63] width 44 height 9
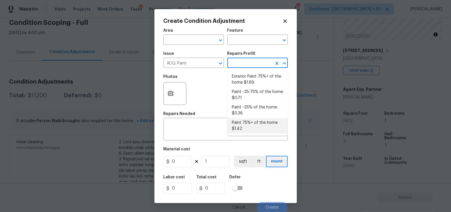
click at [250, 129] on li "Paint 75%+ of the home $1.42" at bounding box center [257, 125] width 60 height 15
type input "Acquisition"
type textarea "Acquisition Scope: 75%+ of the home will likely require interior paint"
type input "1.42"
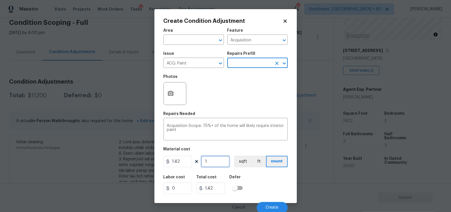
click at [217, 162] on input "1" at bounding box center [215, 160] width 28 height 11
type input "0"
type input "1"
type input "1.42"
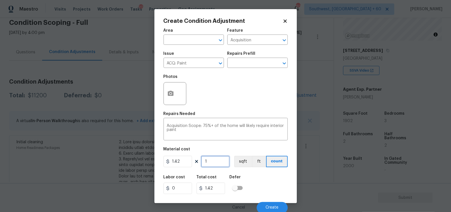
type input "19"
type input "26.98"
type input "190"
type input "269.8"
type input "1902"
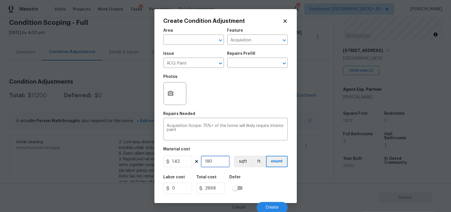
type input "2700.84"
type input "1902"
click at [171, 92] on icon "button" at bounding box center [171, 93] width 6 height 5
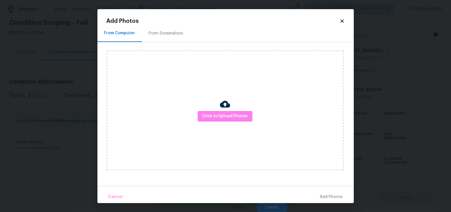
click at [161, 39] on div "From Screenshots" at bounding box center [166, 33] width 48 height 17
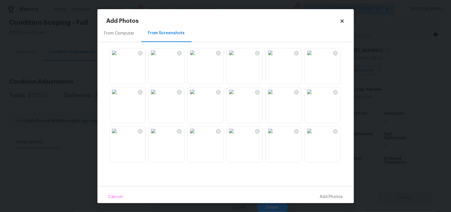
click at [236, 57] on img at bounding box center [231, 52] width 9 height 9
click at [236, 96] on img at bounding box center [231, 91] width 9 height 9
click at [275, 96] on img at bounding box center [270, 91] width 9 height 9
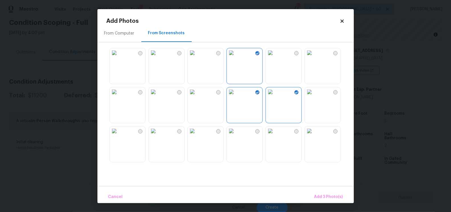
click at [314, 96] on img at bounding box center [309, 91] width 9 height 9
click at [330, 198] on span "Add 4 Photo(s)" at bounding box center [327, 196] width 29 height 7
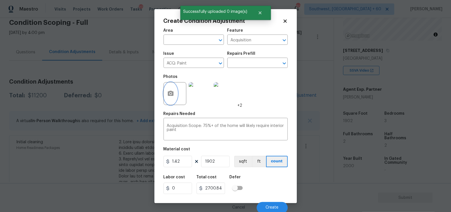
scroll to position [2, 0]
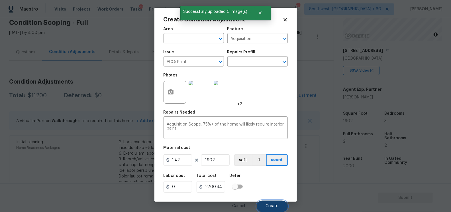
click at [277, 203] on button "Create" at bounding box center [272, 205] width 31 height 11
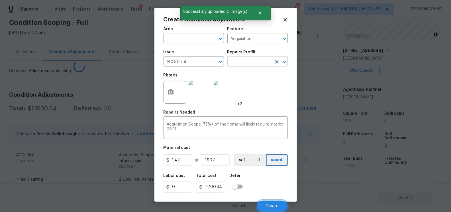
scroll to position [0, 0]
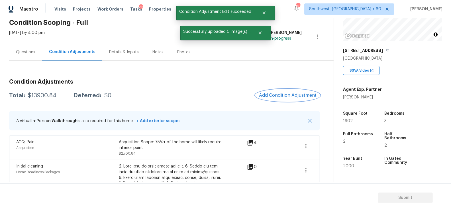
click at [284, 96] on span "Add Condition Adjustment" at bounding box center [288, 95] width 58 height 5
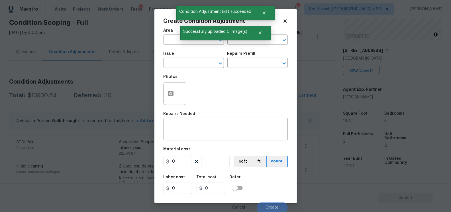
click at [137, 73] on body "Maestro Visits Projects Work Orders Tasks 20 Properties Geo Assignments 803 Sou…" at bounding box center [225, 106] width 451 height 212
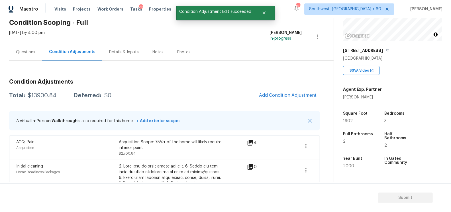
click at [273, 101] on span "Add Condition Adjustment" at bounding box center [287, 95] width 64 height 13
click at [293, 93] on span "Add Condition Adjustment" at bounding box center [288, 95] width 58 height 5
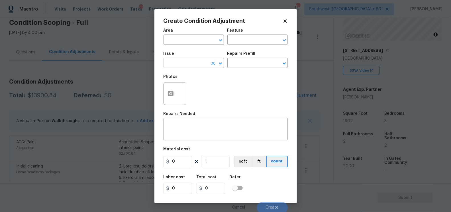
click at [181, 64] on input "text" at bounding box center [185, 63] width 44 height 9
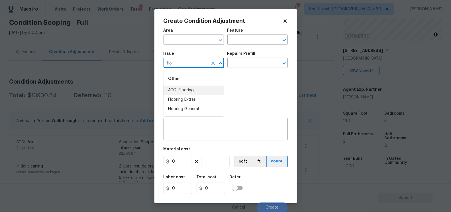
click at [189, 87] on li "ACQ: Flooring" at bounding box center [193, 89] width 60 height 9
type input "ACQ: Flooring"
click at [249, 63] on input "text" at bounding box center [249, 63] width 44 height 9
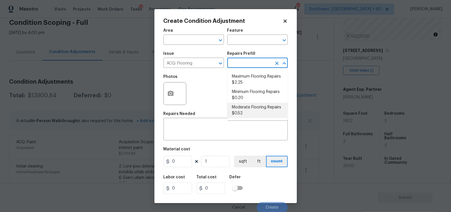
click at [247, 108] on li "Moderate Flooring Repairs $0.52" at bounding box center [257, 109] width 60 height 15
type input "Acquisition"
type textarea "Acquisition Scope: Moderate flooring repairs"
type input "0.52"
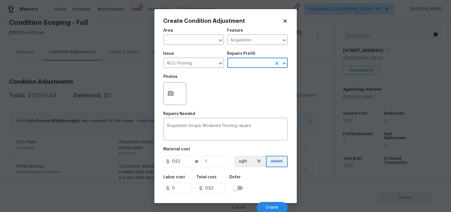
click at [229, 154] on div "Material cost" at bounding box center [225, 150] width 124 height 7
click at [212, 165] on input "1" at bounding box center [215, 160] width 28 height 11
type input "0"
type input "1"
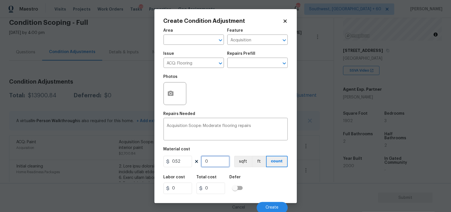
type input "0.52"
type input "19"
type input "9.88"
type input "190"
type input "98.8"
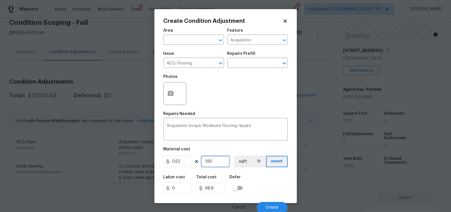
type input "1902"
type input "989.04"
type input "1902"
click at [169, 99] on button "button" at bounding box center [171, 93] width 14 height 22
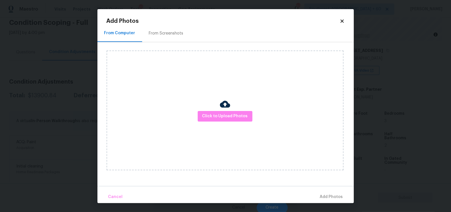
click at [167, 33] on div "From Screenshots" at bounding box center [166, 33] width 34 height 6
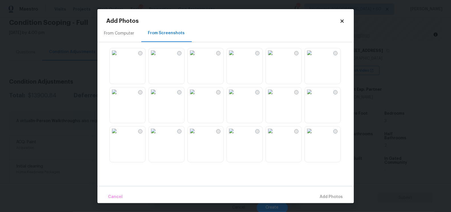
click at [236, 57] on img at bounding box center [231, 52] width 9 height 9
click at [331, 195] on span "Add 1 Photo(s)" at bounding box center [329, 196] width 28 height 7
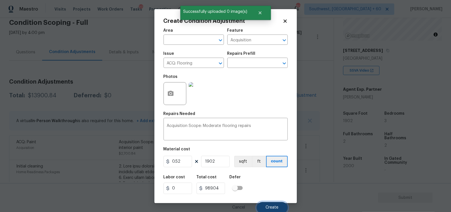
click at [272, 206] on span "Create" at bounding box center [272, 207] width 13 height 4
